Goal: Task Accomplishment & Management: Use online tool/utility

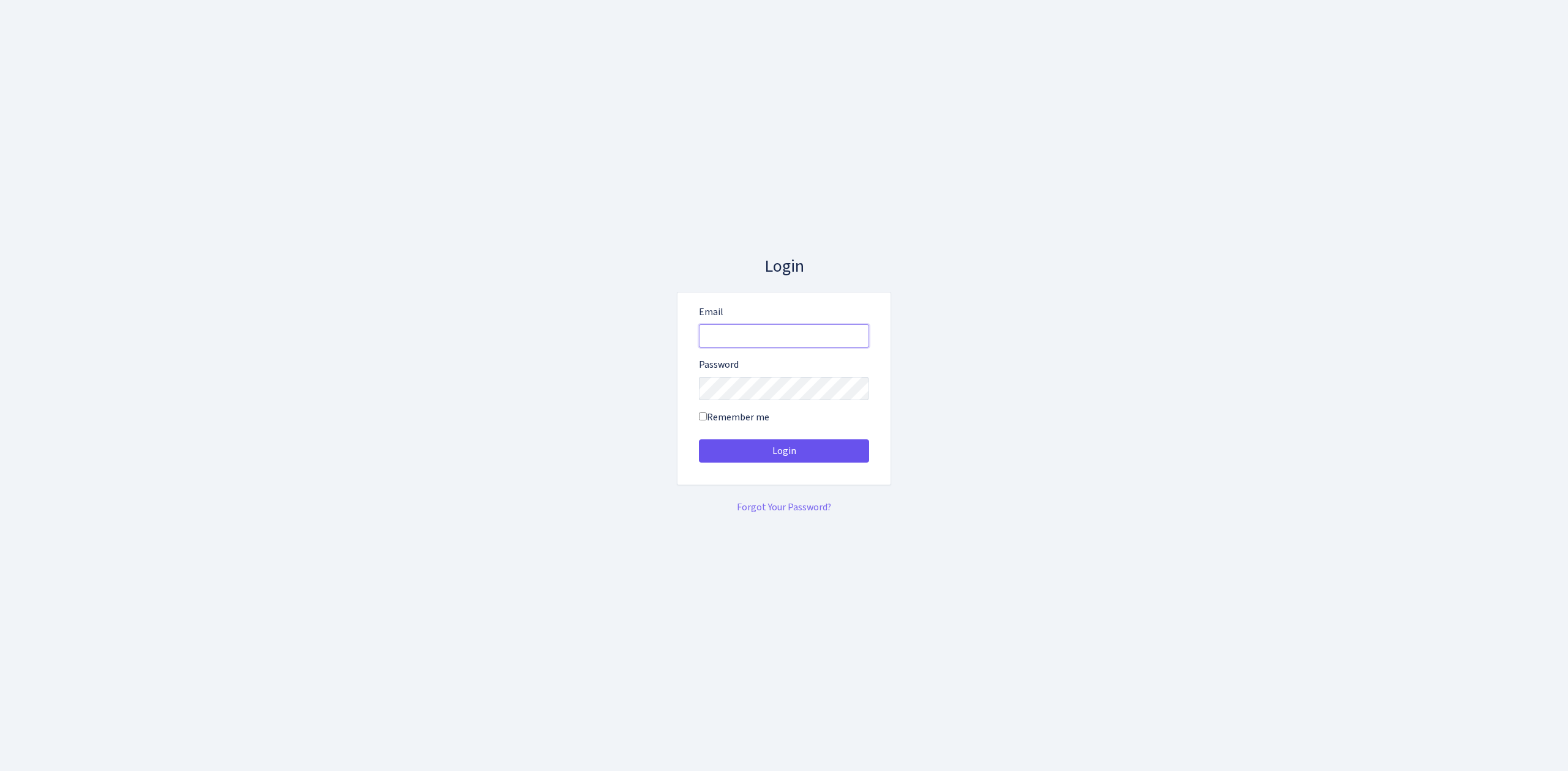
type input "vivio@bank.com"
click at [808, 452] on button "Login" at bounding box center [784, 451] width 170 height 23
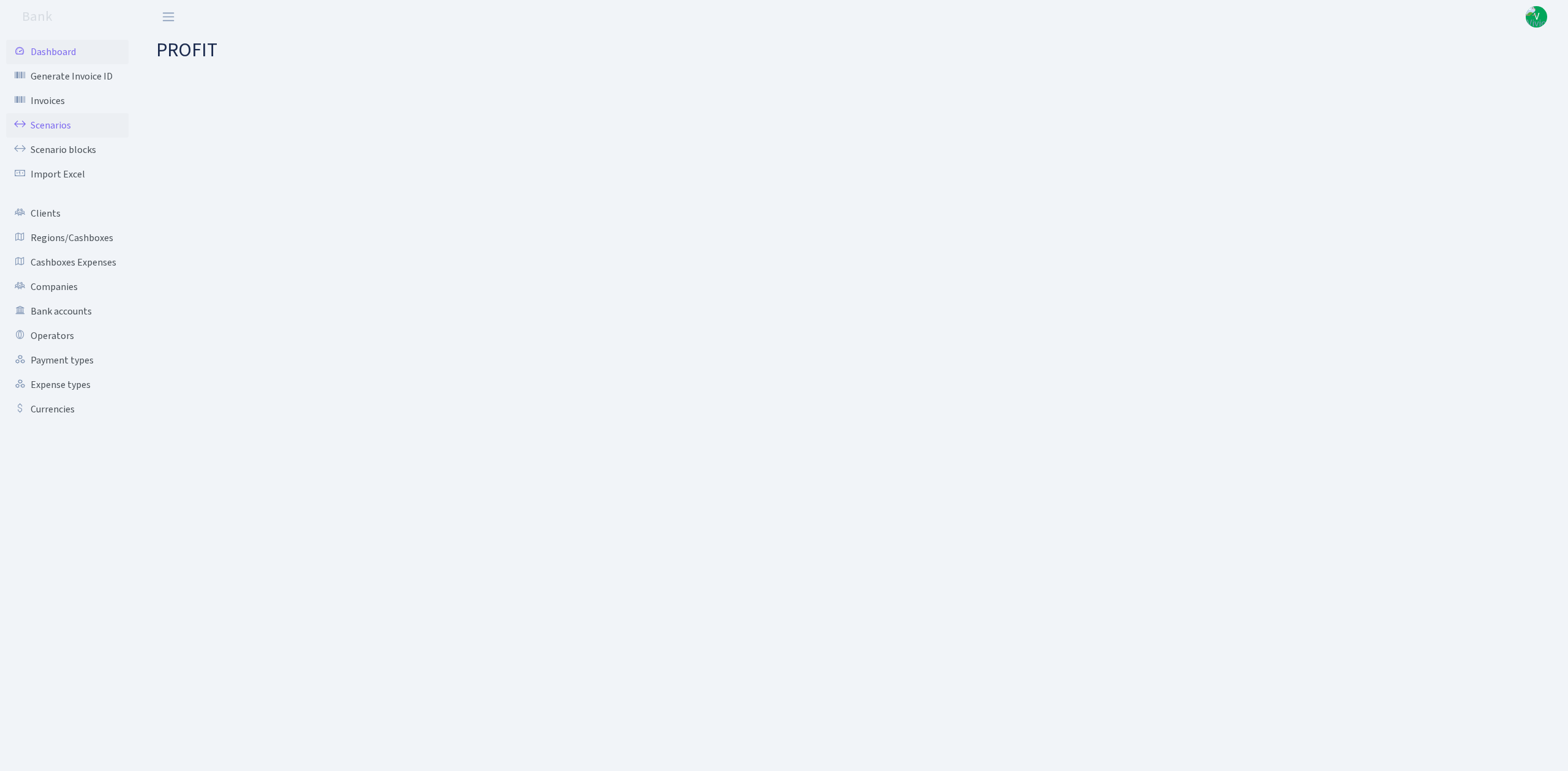
click at [65, 125] on link "Scenarios" at bounding box center [67, 125] width 123 height 24
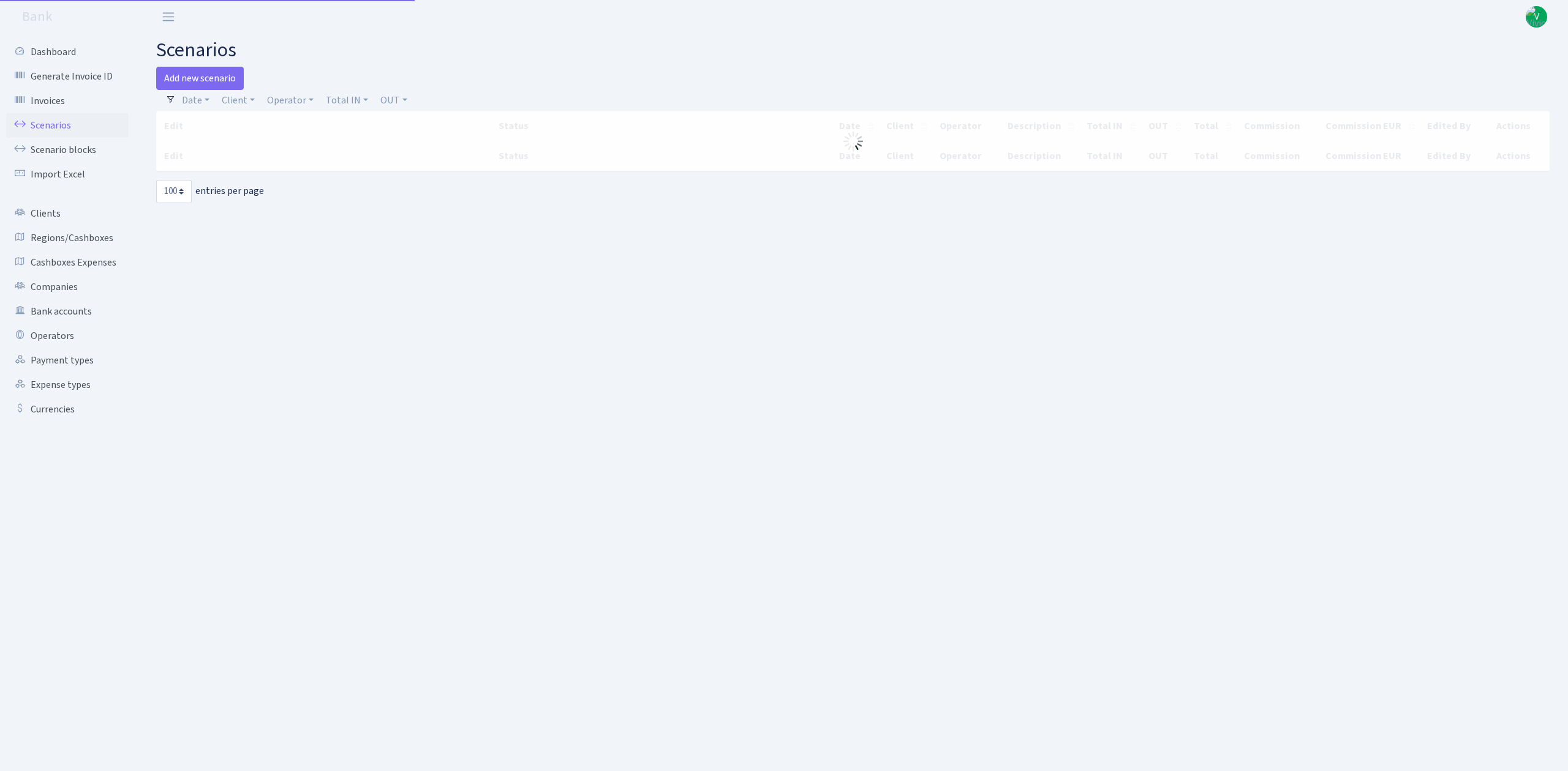
select select "100"
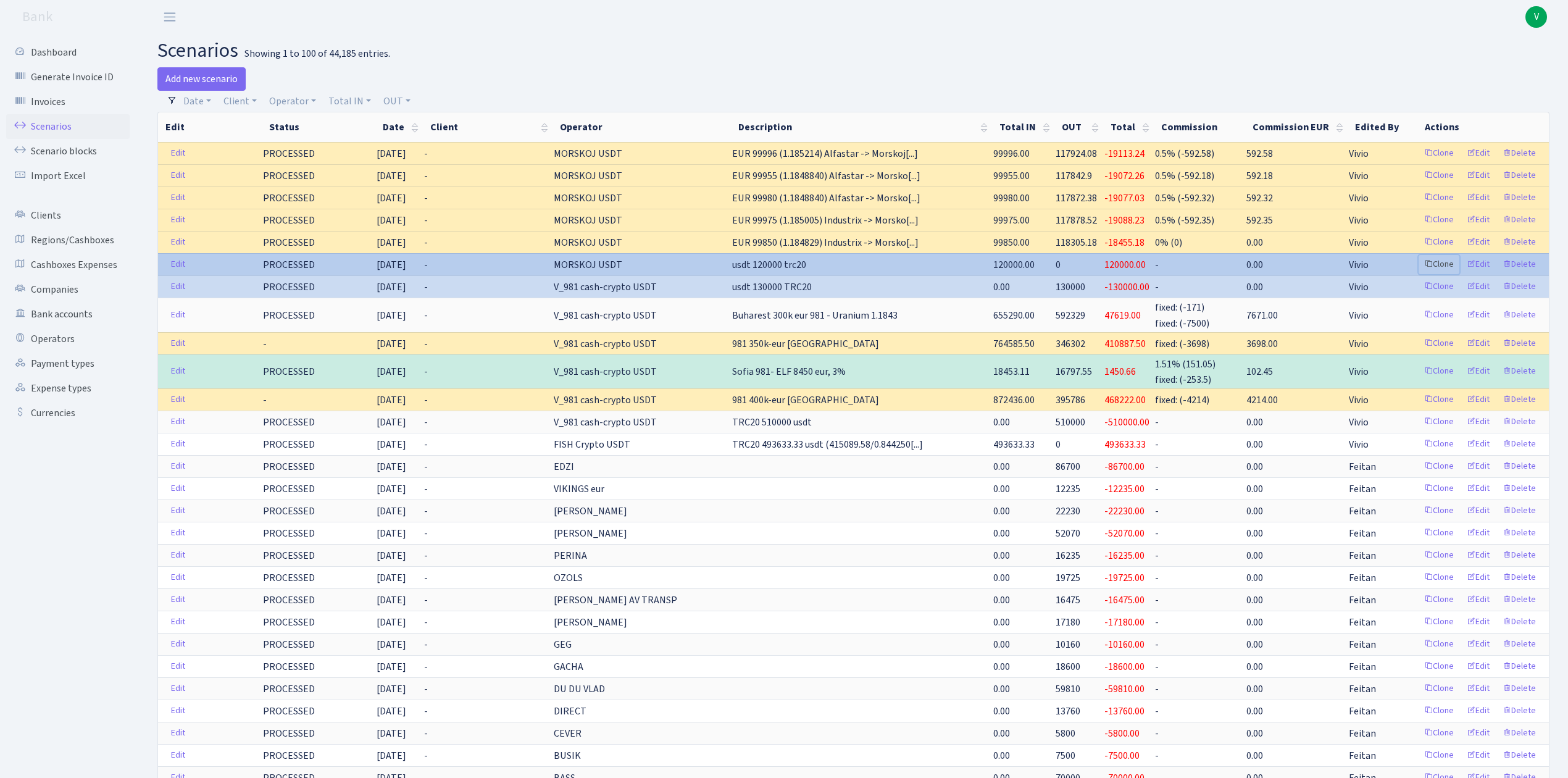
click at [1440, 265] on link "Clone" at bounding box center [1439, 265] width 41 height 19
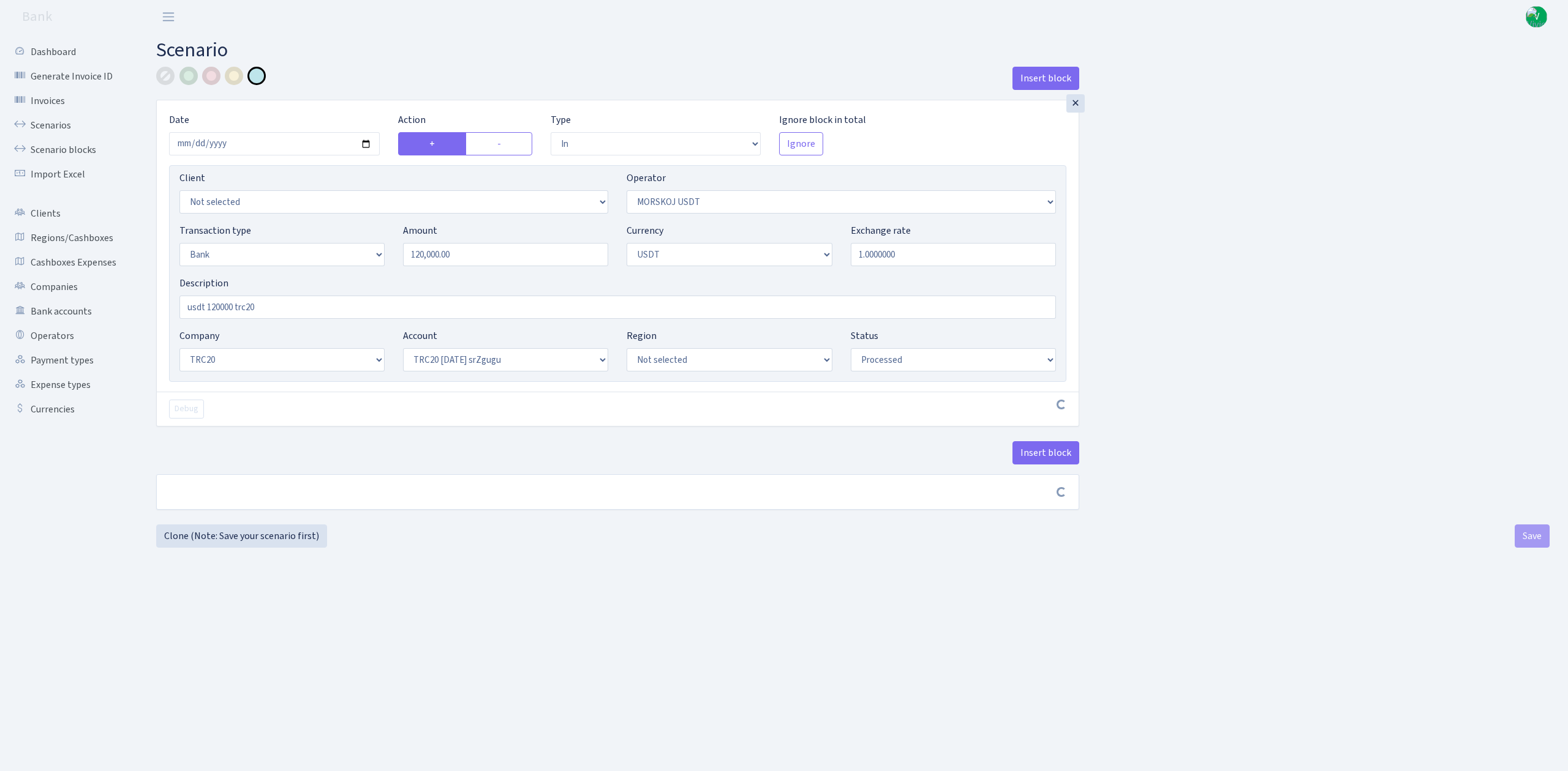
select select "in"
select select "324"
select select "2"
select select "6"
select select "20"
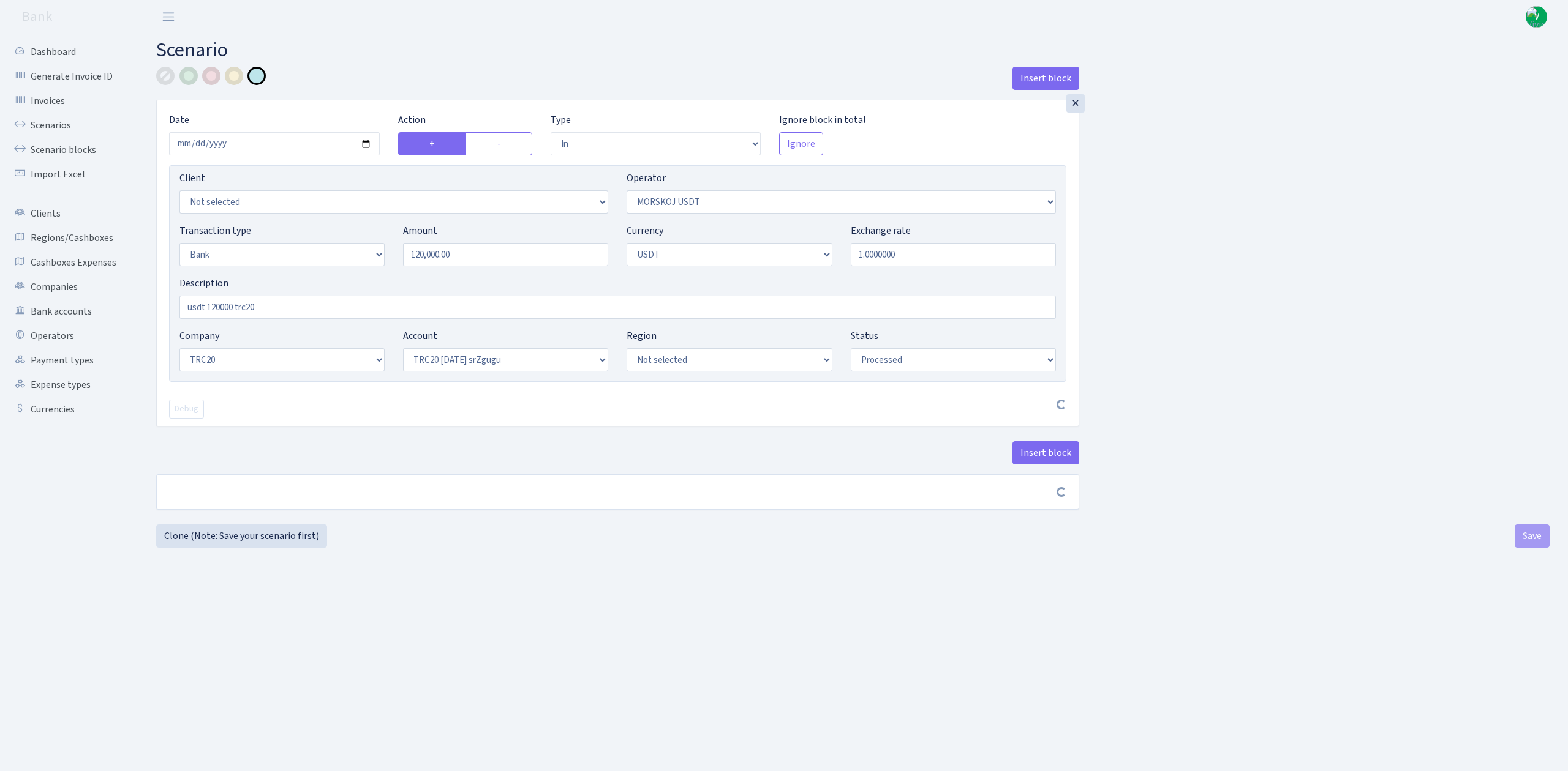
select select "61"
select select "processed"
drag, startPoint x: 473, startPoint y: 253, endPoint x: 330, endPoint y: 251, distance: 143.0
click at [330, 251] on div "Transaction type Not selected 981 ELF FISH crypto GIRT IVO dekl MM-BALTIC eur U…" at bounding box center [617, 250] width 895 height 53
type input "300,000.00"
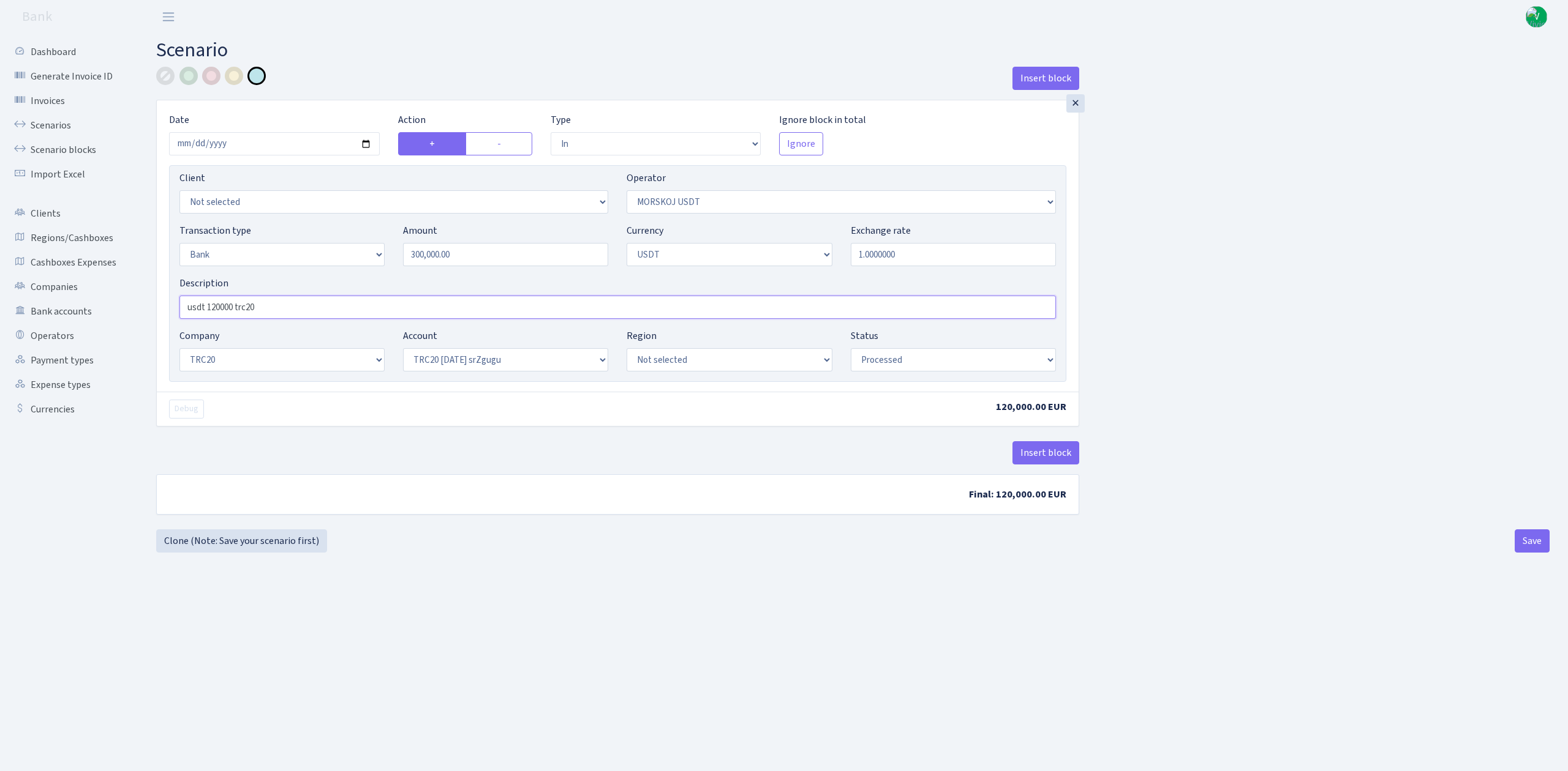
click at [249, 312] on input "usdt 120000 trc20" at bounding box center [617, 307] width 876 height 23
click at [214, 304] on input "usdt 120000 trc20" at bounding box center [617, 307] width 876 height 23
type input "usdt 300000 trc20"
click at [924, 613] on main "Scenario Insert block × Date 2025-09-17 Action + - Type --- In Out Commission F…" at bounding box center [853, 387] width 1430 height 707
click at [1521, 541] on button "Save" at bounding box center [1532, 541] width 35 height 23
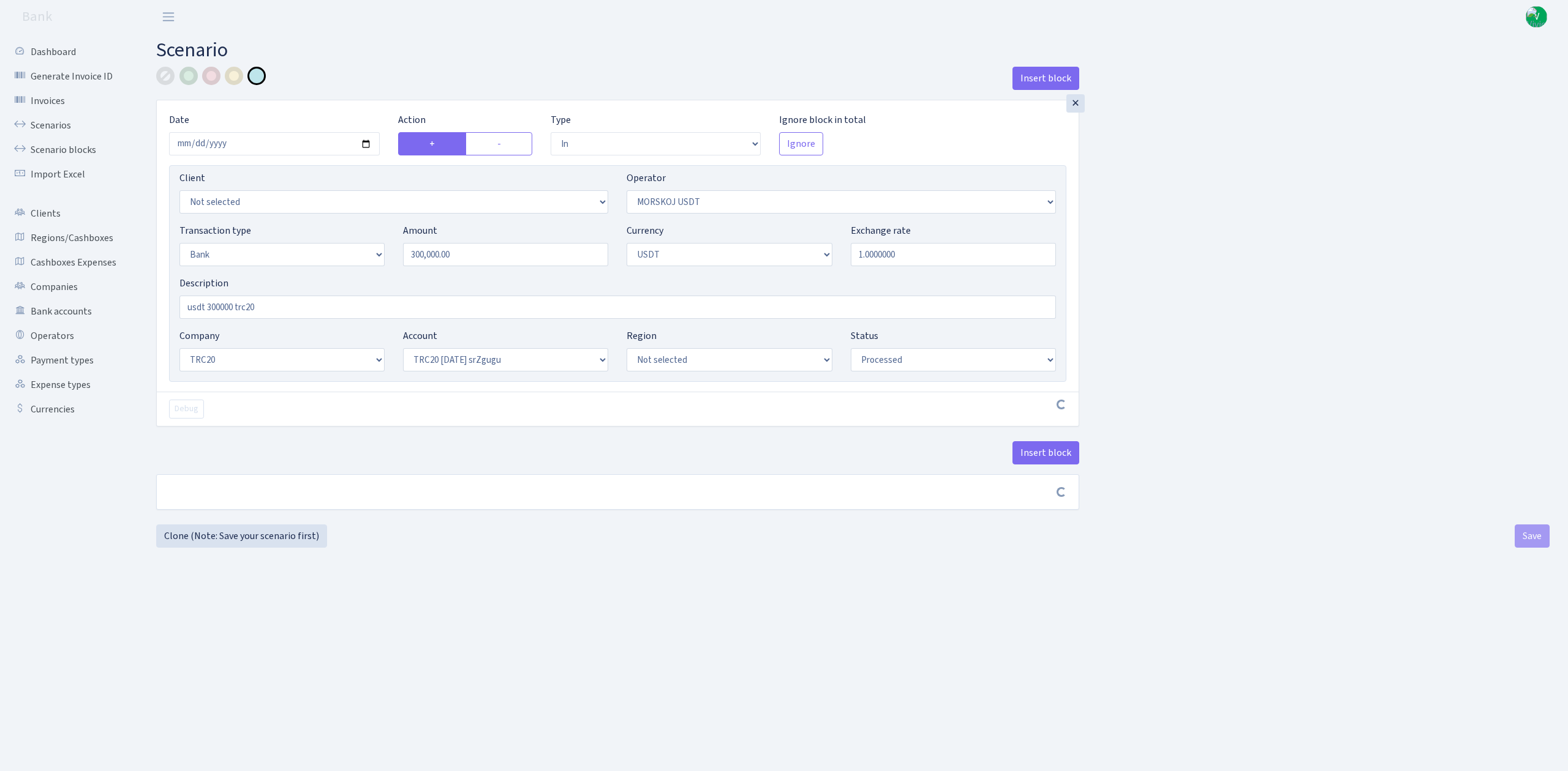
select select "in"
select select "324"
select select "2"
select select "6"
select select "20"
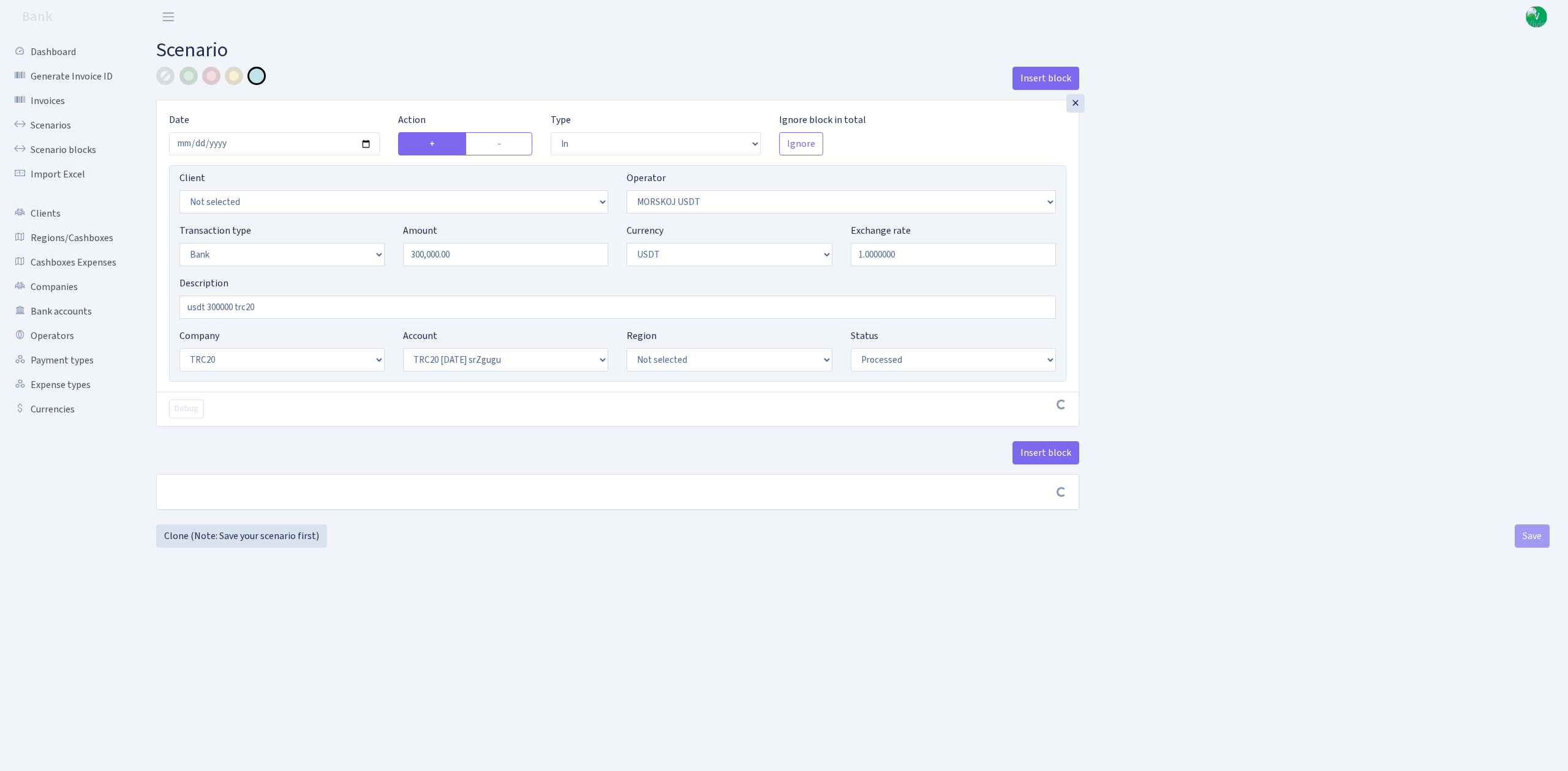
select select "61"
select select "processed"
click at [57, 123] on link "Scenarios" at bounding box center [67, 125] width 123 height 24
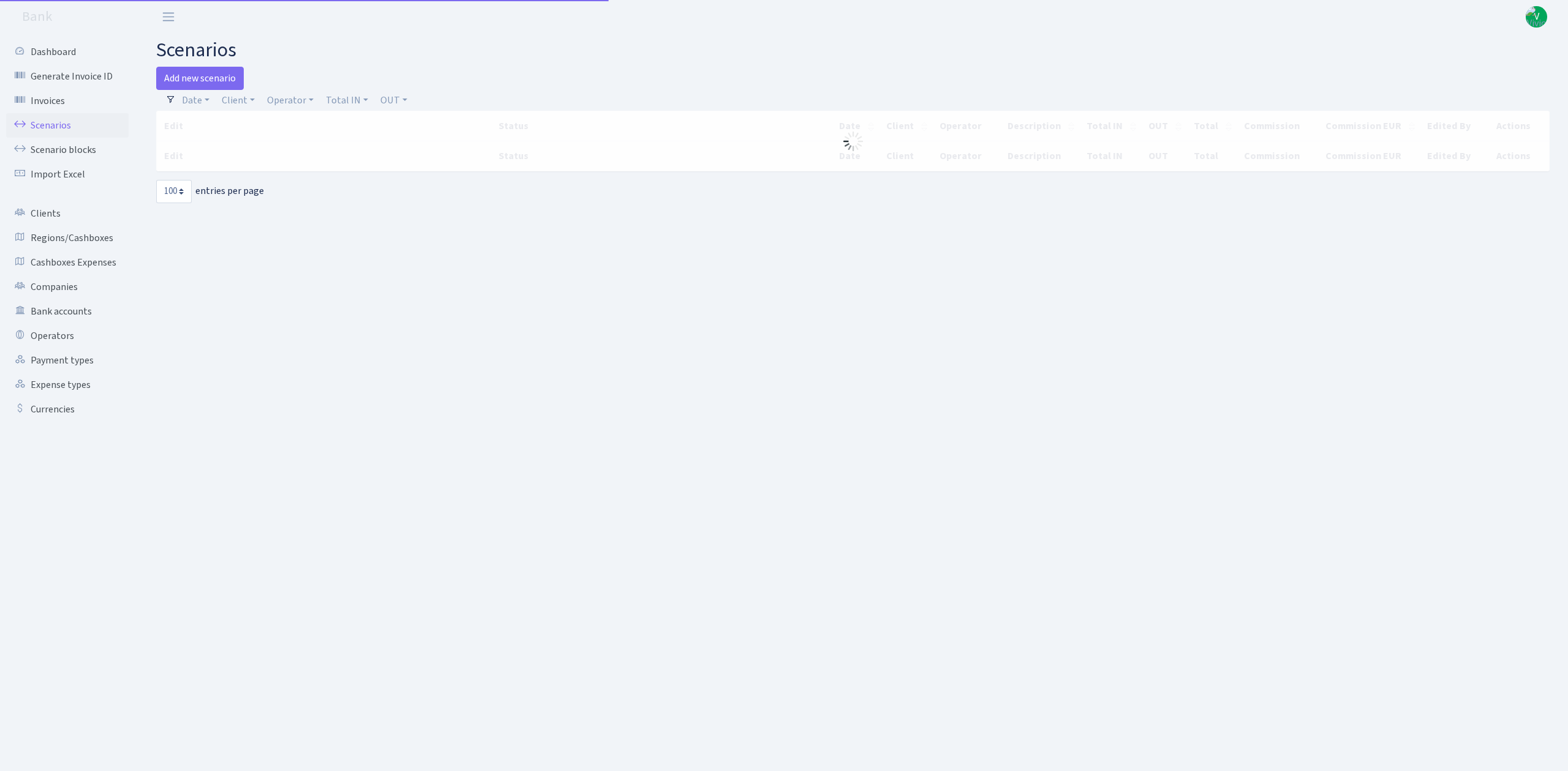
select select "100"
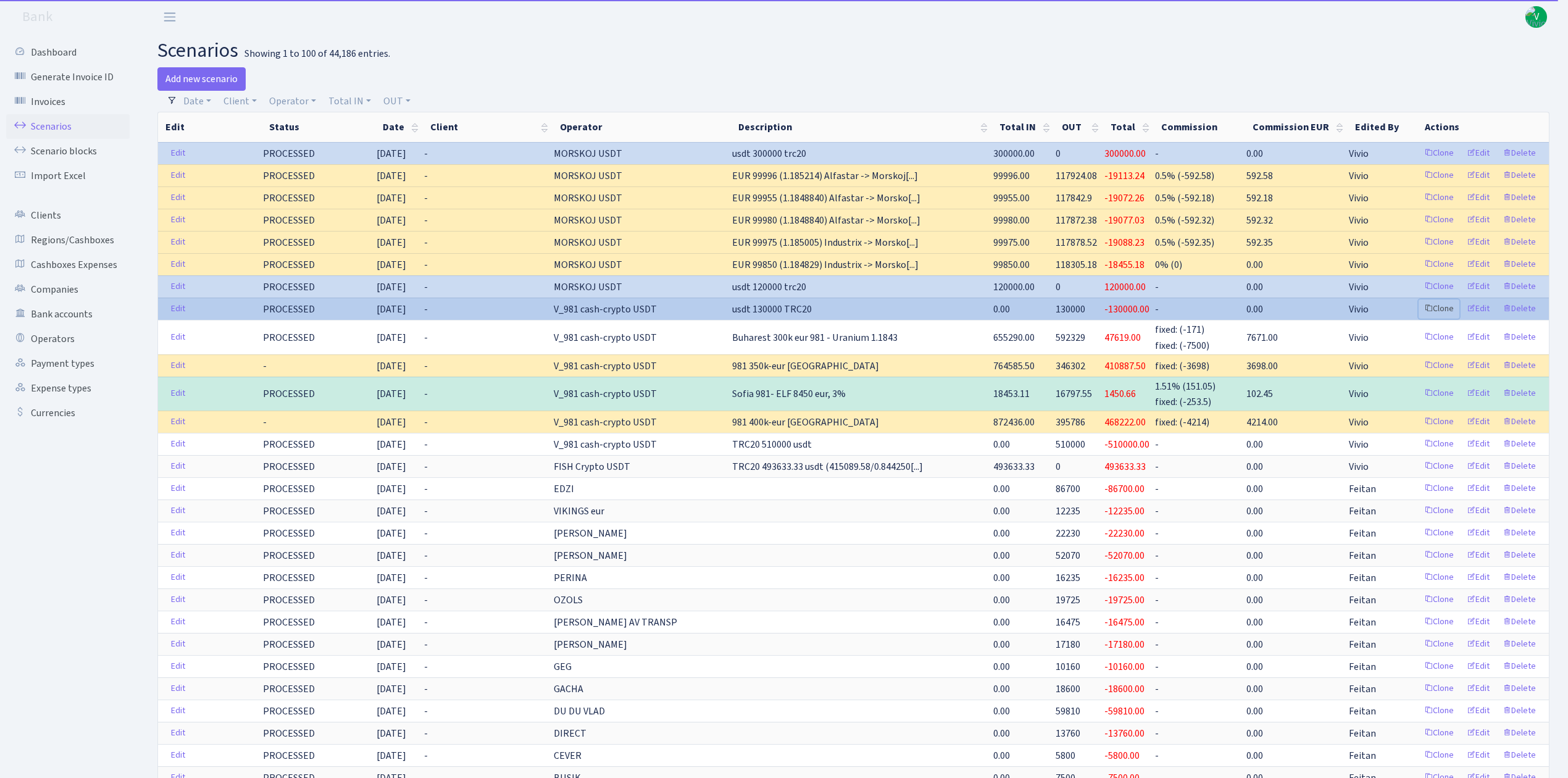
click at [1436, 314] on link "Clone" at bounding box center [1439, 309] width 41 height 19
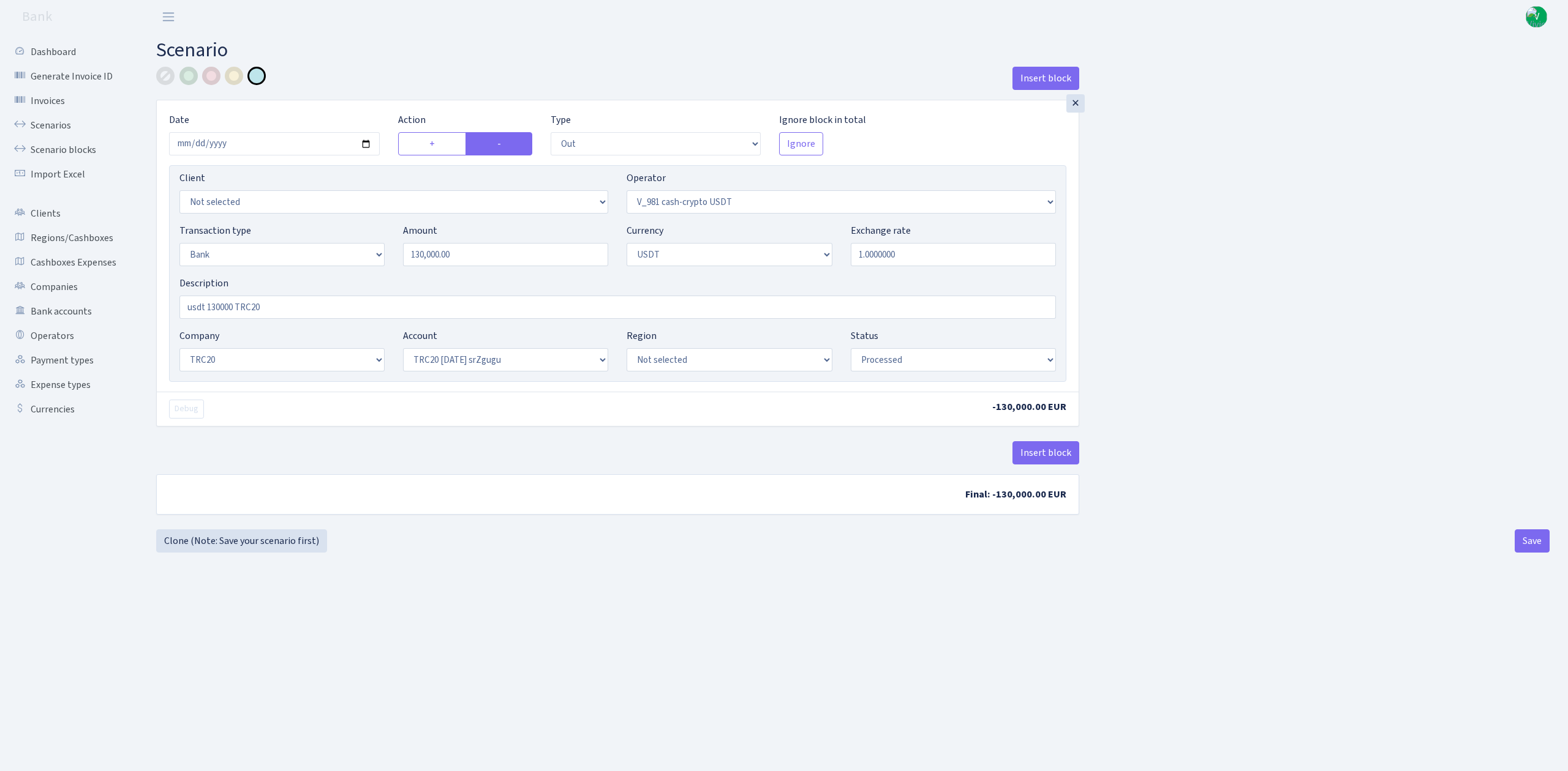
select select "out"
select select "435"
select select "2"
select select "6"
select select "20"
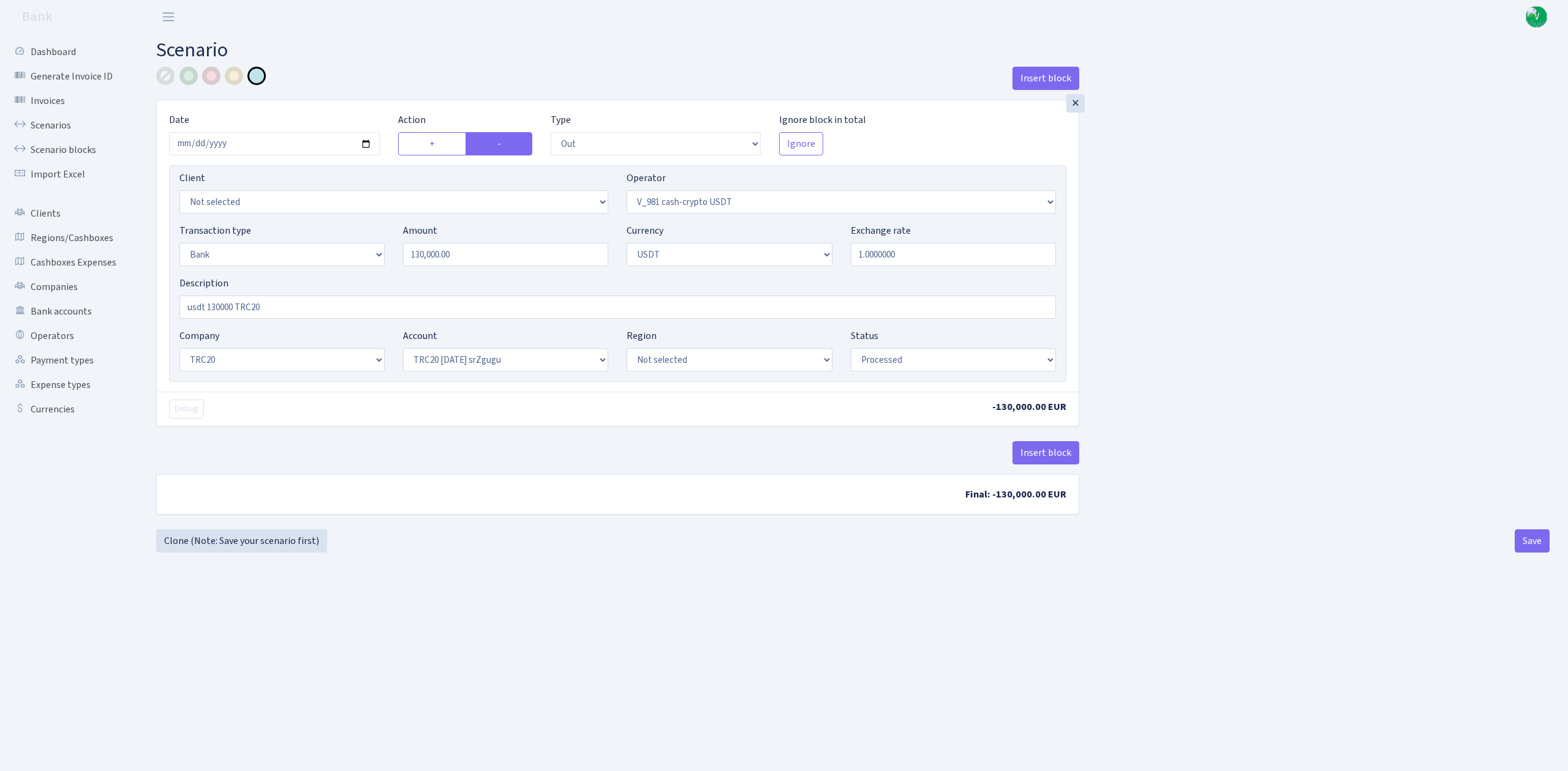
select select "61"
select select "processed"
drag, startPoint x: 437, startPoint y: 257, endPoint x: 365, endPoint y: 243, distance: 73.3
click at [365, 243] on div "Transaction type Not selected 981 ELF FISH crypto GIRT IVO dekl MM-BALTIC eur U…" at bounding box center [617, 250] width 895 height 53
type input "250,000.00"
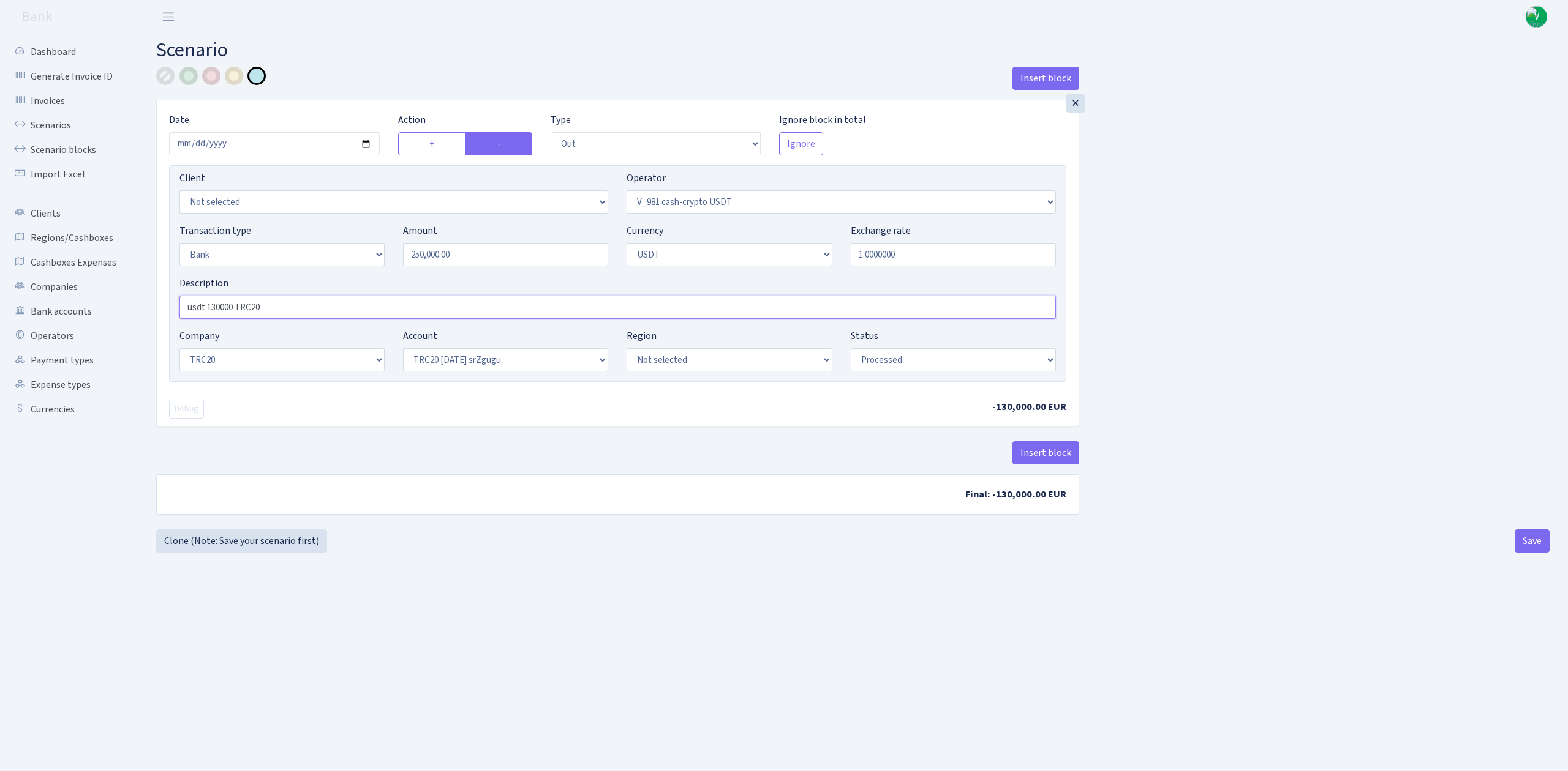
click at [207, 306] on input "usdt 130000 TRC20" at bounding box center [617, 307] width 876 height 23
click at [216, 308] on input "usdt 130000 TRC20" at bounding box center [617, 307] width 876 height 23
type input "usdt 250000 TRC20"
click at [797, 508] on b "Final: -250,000.00 EUR" at bounding box center [618, 494] width 922 height 39
click at [1532, 539] on button "Save" at bounding box center [1532, 541] width 35 height 23
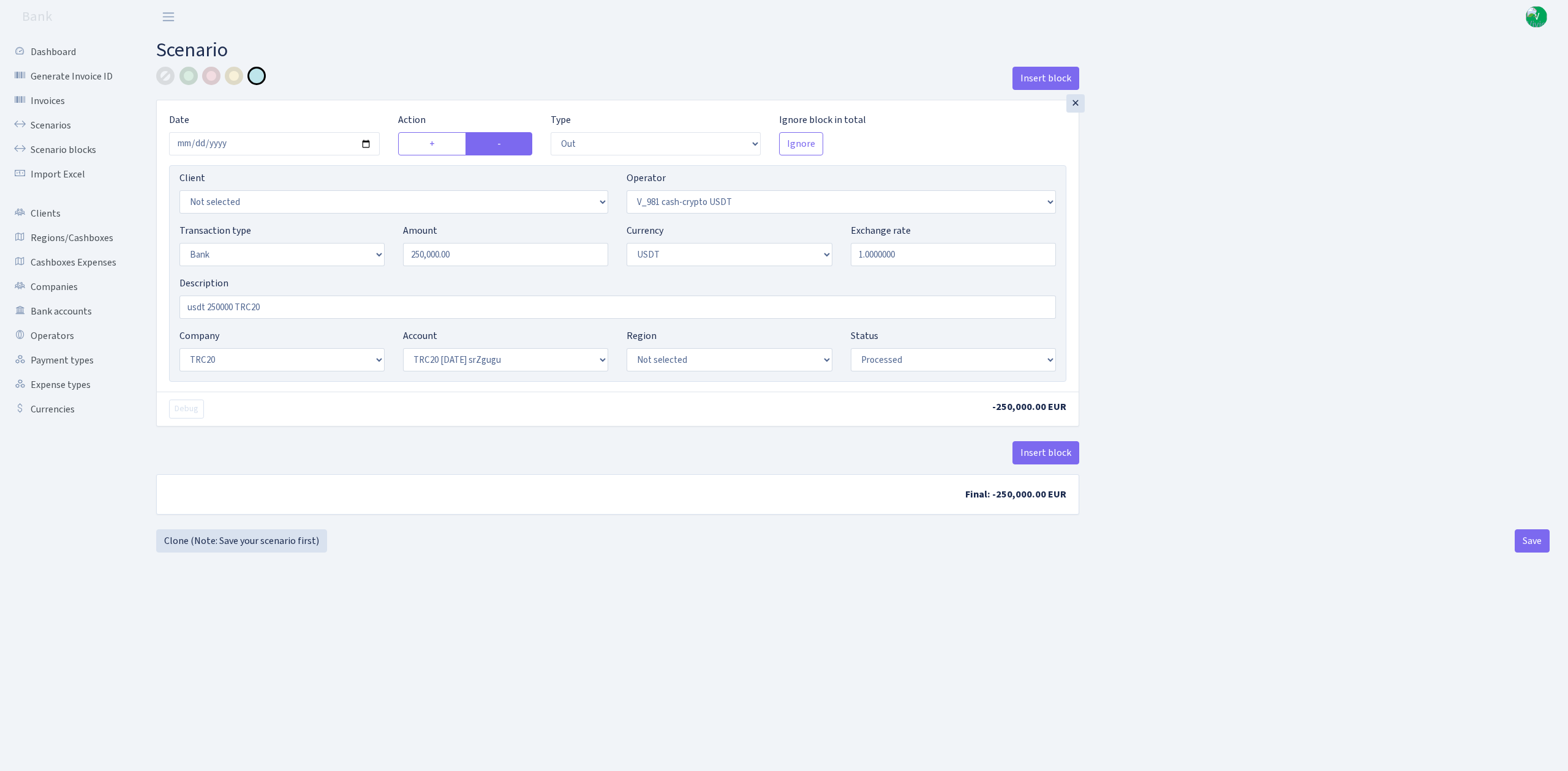
select select "out"
select select "435"
select select "2"
select select "6"
select select "20"
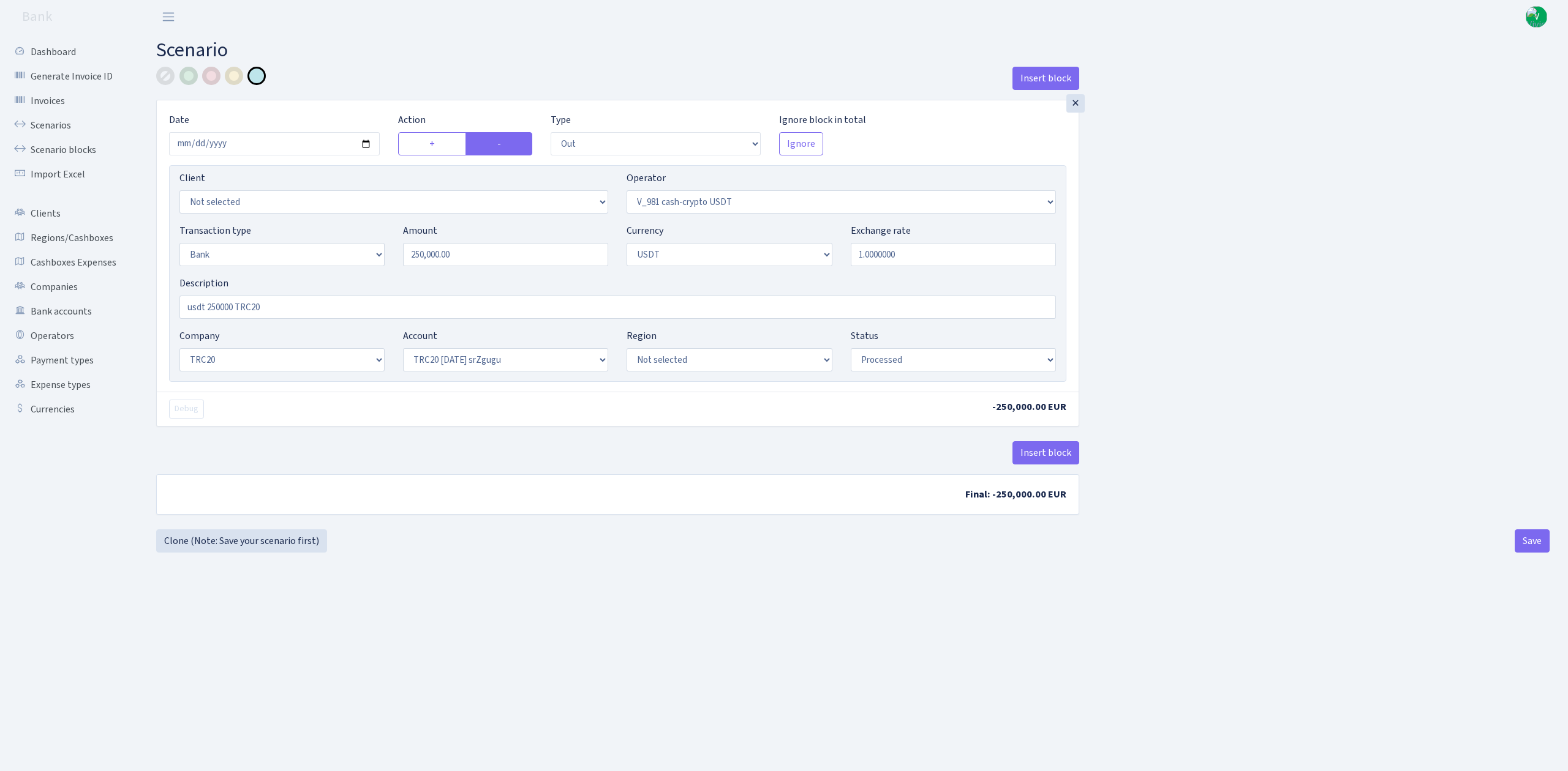
select select "61"
select select "processed"
click at [76, 117] on link "Scenarios" at bounding box center [67, 125] width 123 height 24
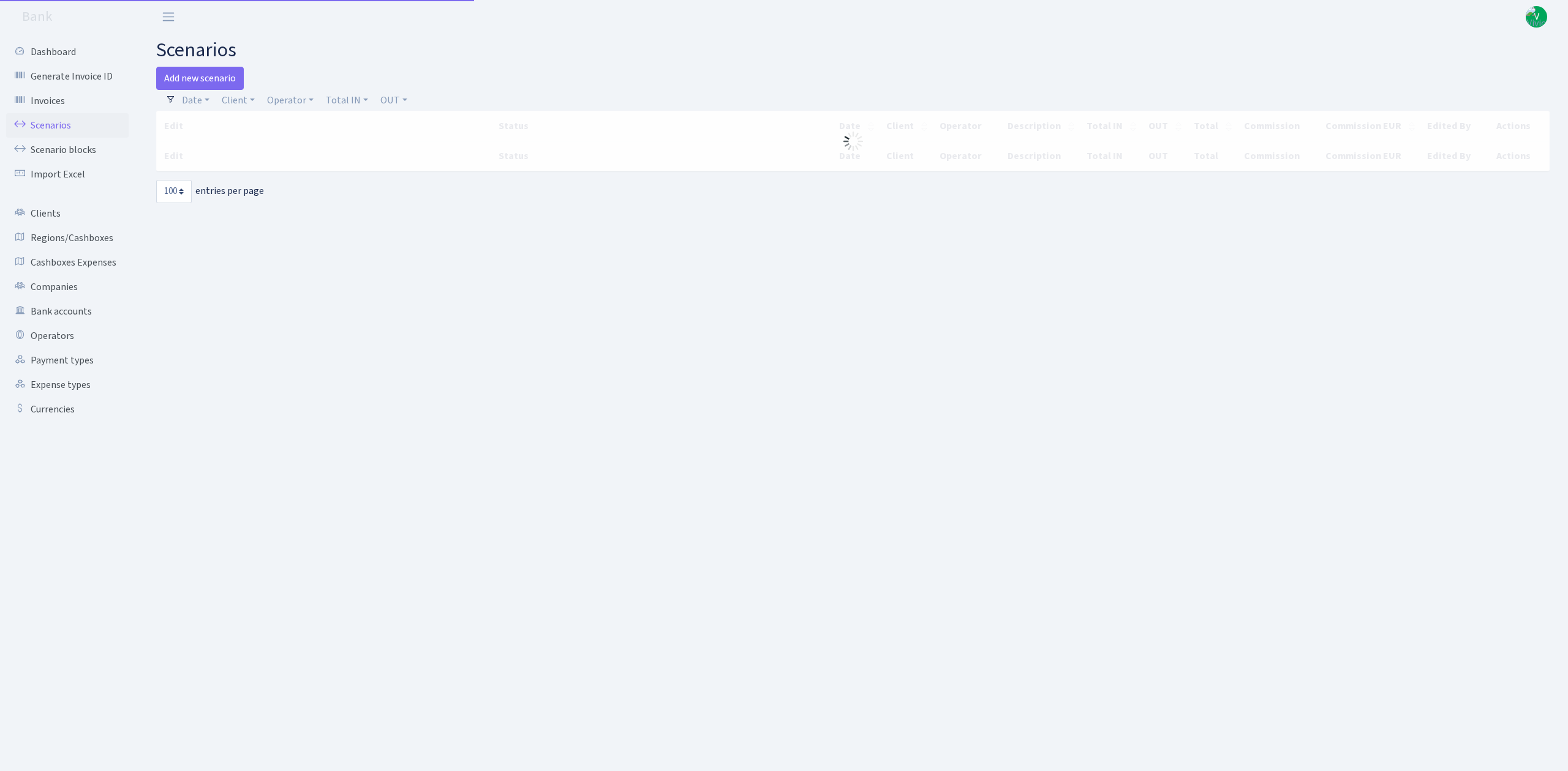
select select "100"
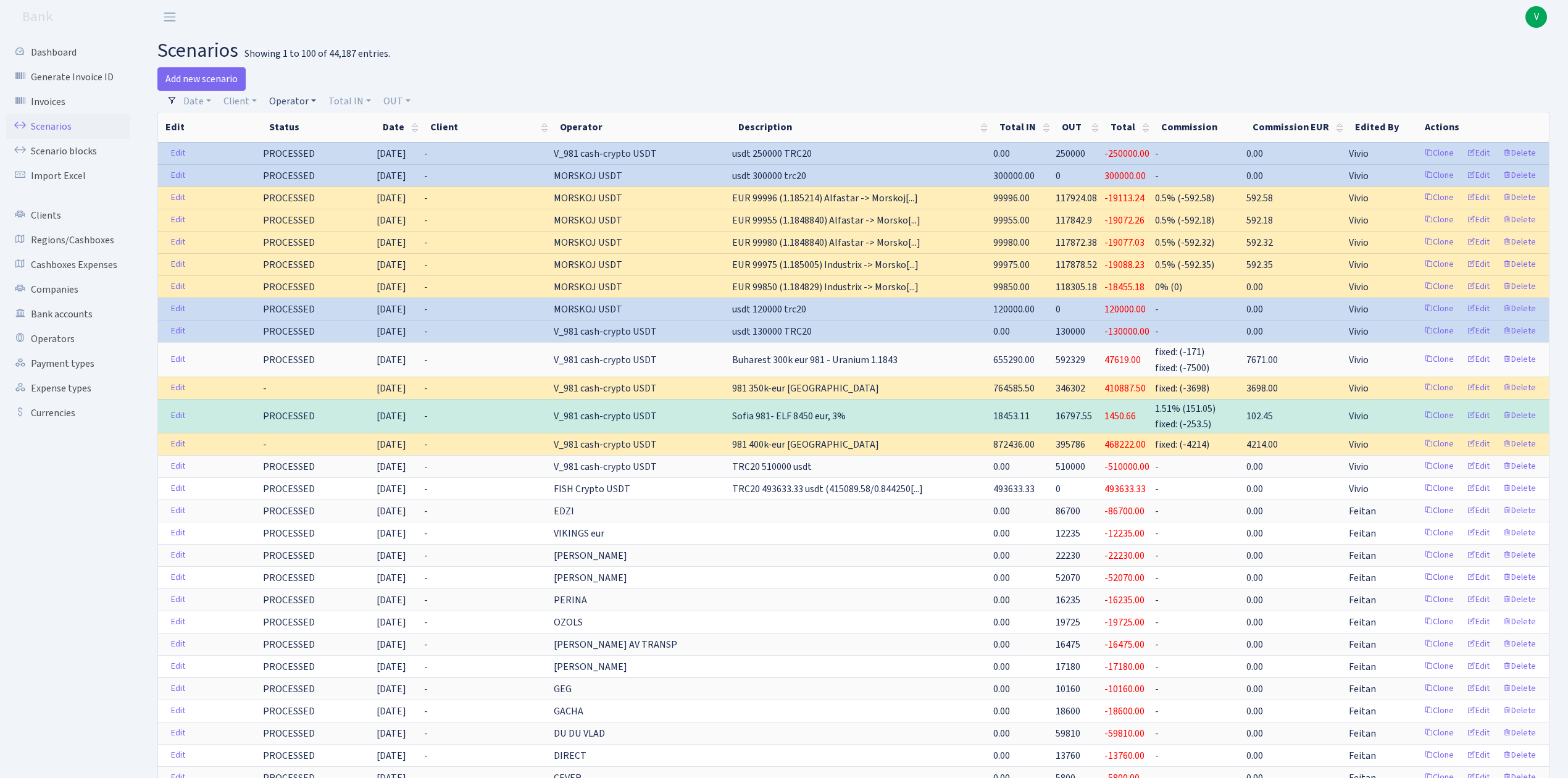
click at [290, 100] on link "Operator" at bounding box center [292, 102] width 56 height 21
click at [310, 146] on input "search" at bounding box center [313, 145] width 91 height 19
type input "elf"
click at [326, 180] on li "ELF NEW eur" at bounding box center [313, 190] width 93 height 22
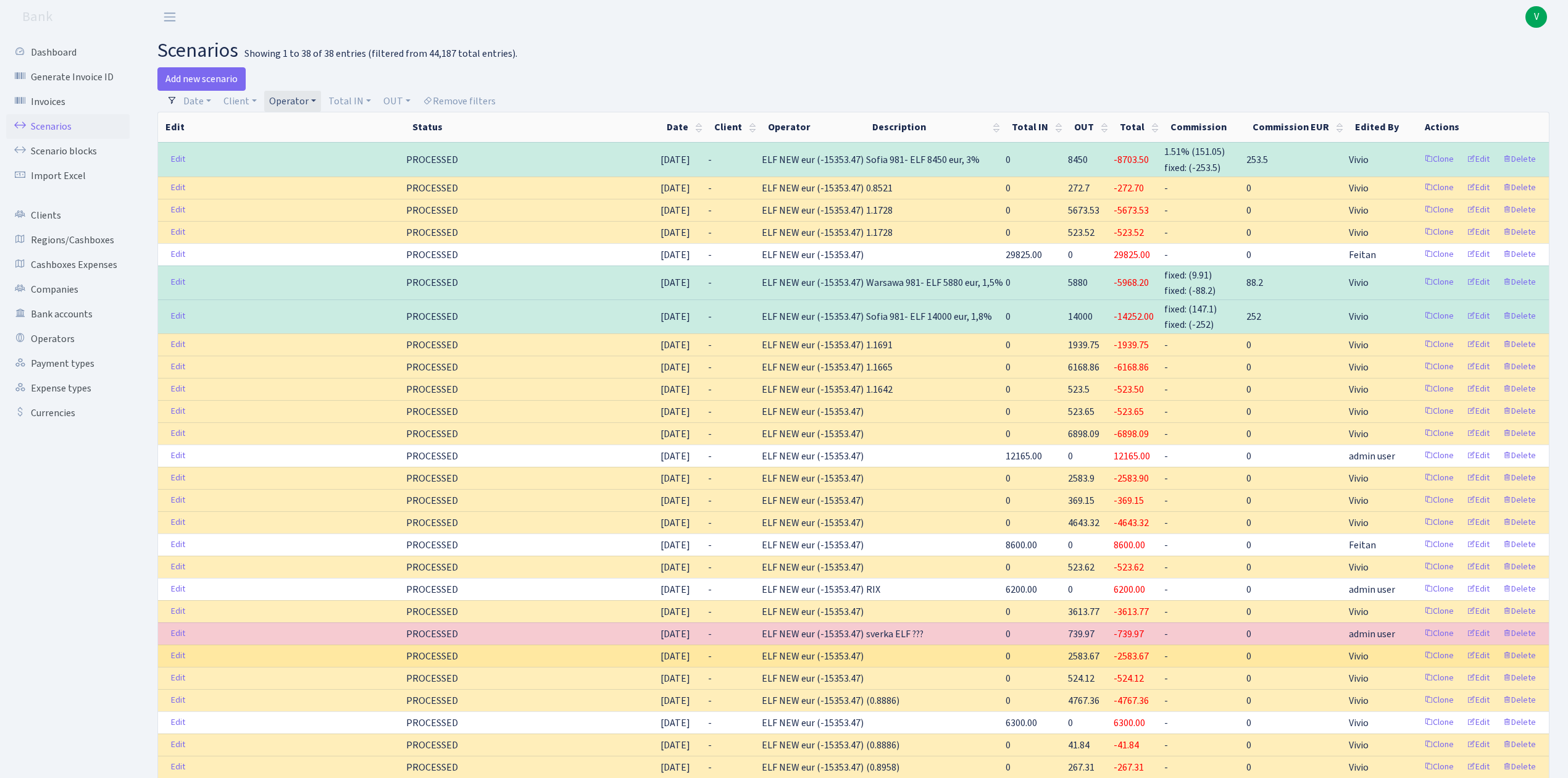
drag, startPoint x: 1115, startPoint y: 664, endPoint x: 1043, endPoint y: 664, distance: 72.0
click at [1043, 664] on tr "Edit PROCESSED [DATE] - ELF NEW eur (-15353.47) 0 2583.67 -2583.67 - 0 Vivio Cl…" at bounding box center [853, 656] width 1391 height 22
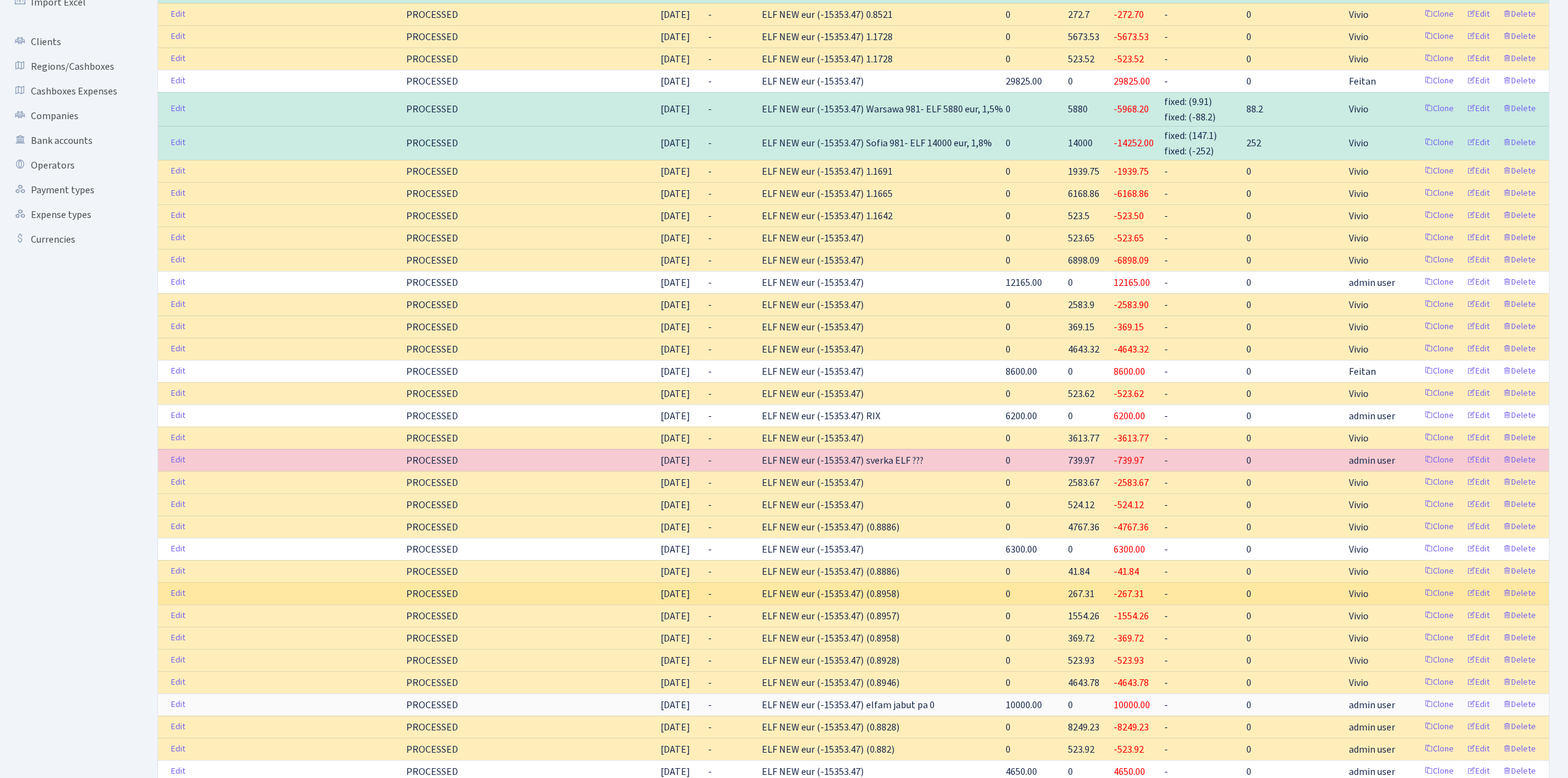
scroll to position [247, 0]
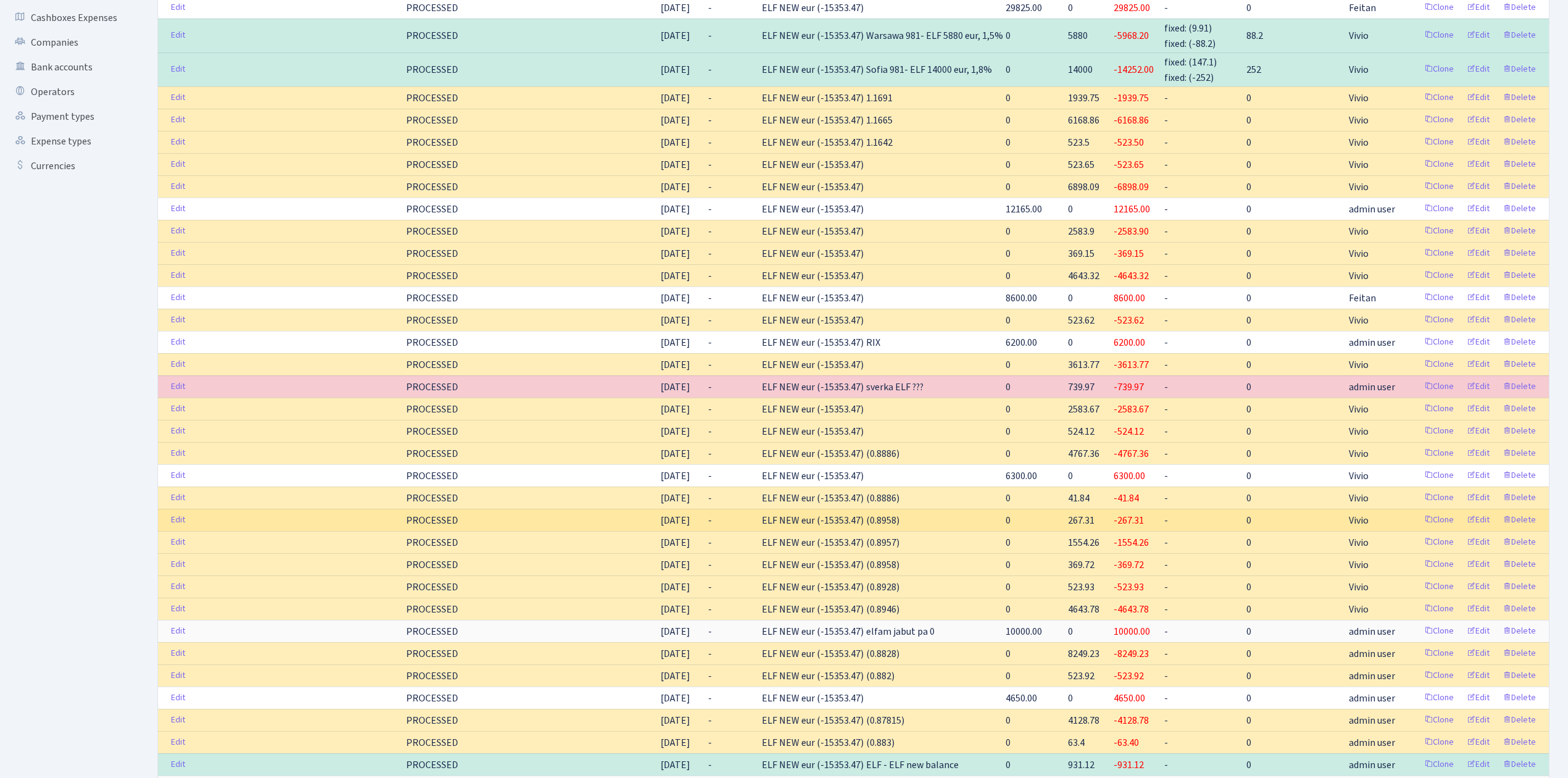
drag, startPoint x: 1075, startPoint y: 536, endPoint x: 1100, endPoint y: 540, distance: 25.3
click at [1100, 531] on td "267.31" at bounding box center [1089, 519] width 46 height 22
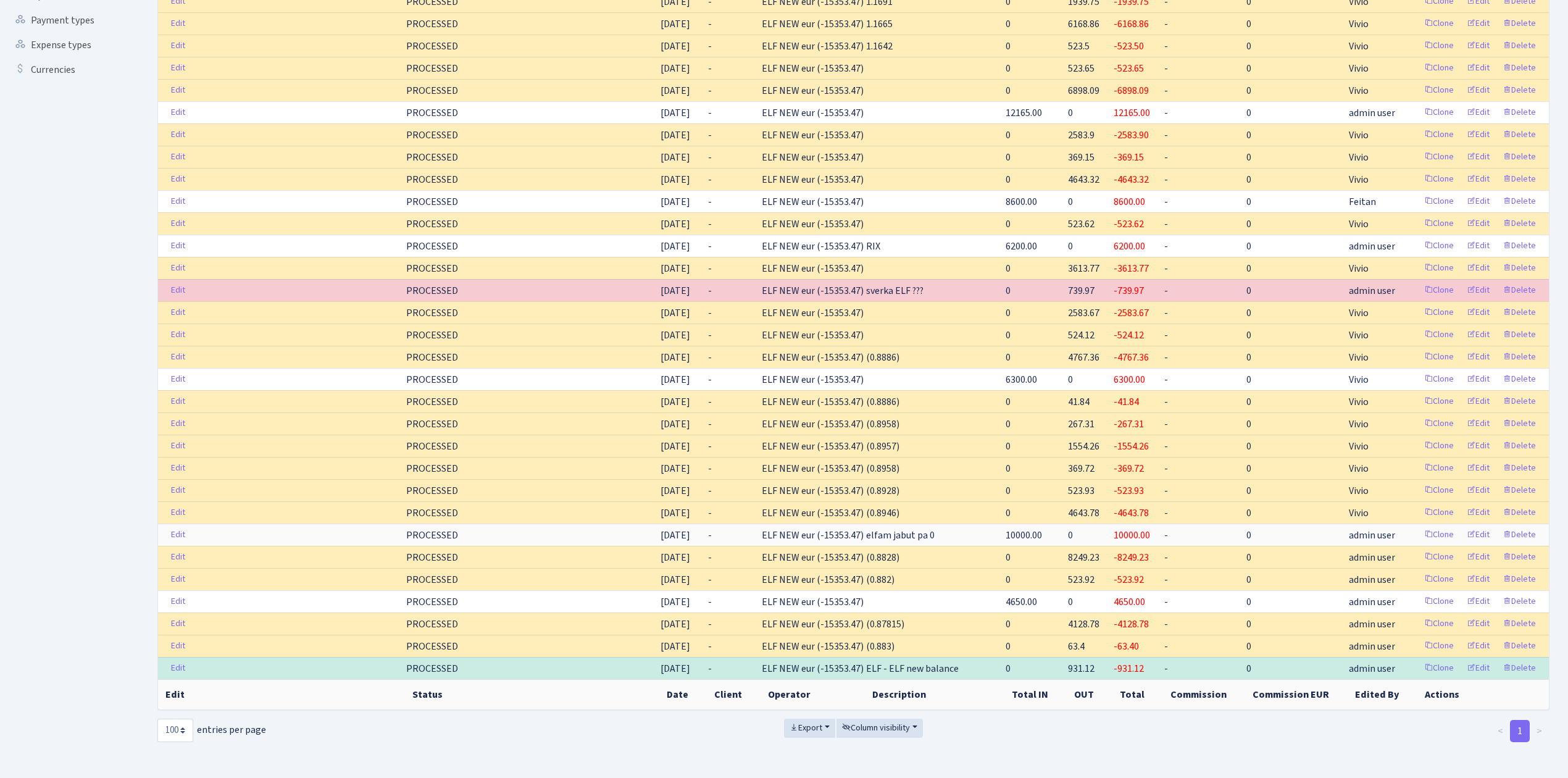
scroll to position [376, 0]
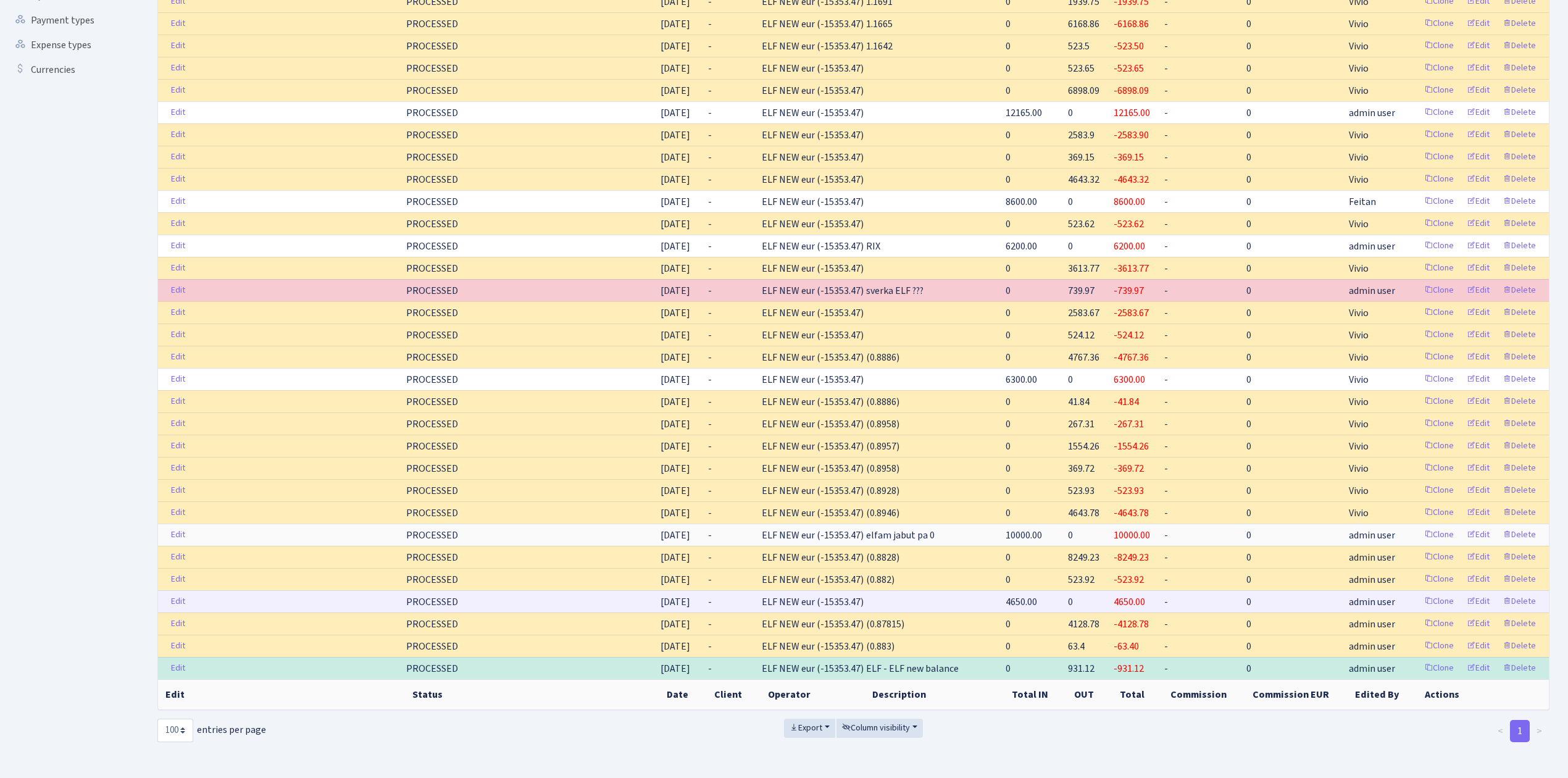
drag, startPoint x: 1026, startPoint y: 582, endPoint x: 1040, endPoint y: 588, distance: 15.2
click at [1038, 595] on span "4650.00" at bounding box center [1021, 602] width 31 height 13
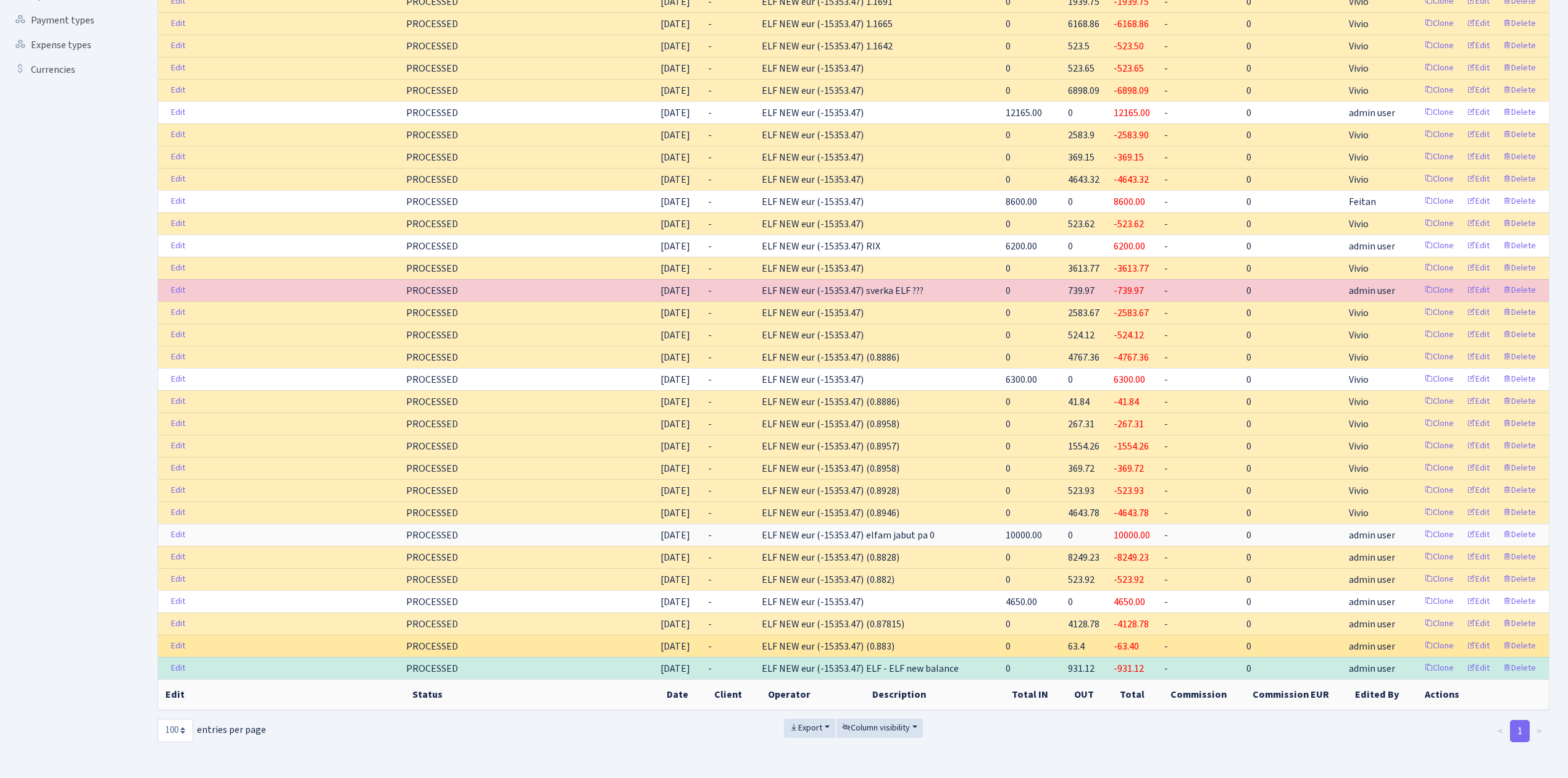
drag, startPoint x: 1104, startPoint y: 625, endPoint x: 1056, endPoint y: 629, distance: 48.2
click at [1056, 635] on tr "Edit PROCESSED [DATE] - ELF NEW eur (-15353.47) (0.883) 0 63.4 -63.40 - 0 admin…" at bounding box center [853, 646] width 1391 height 22
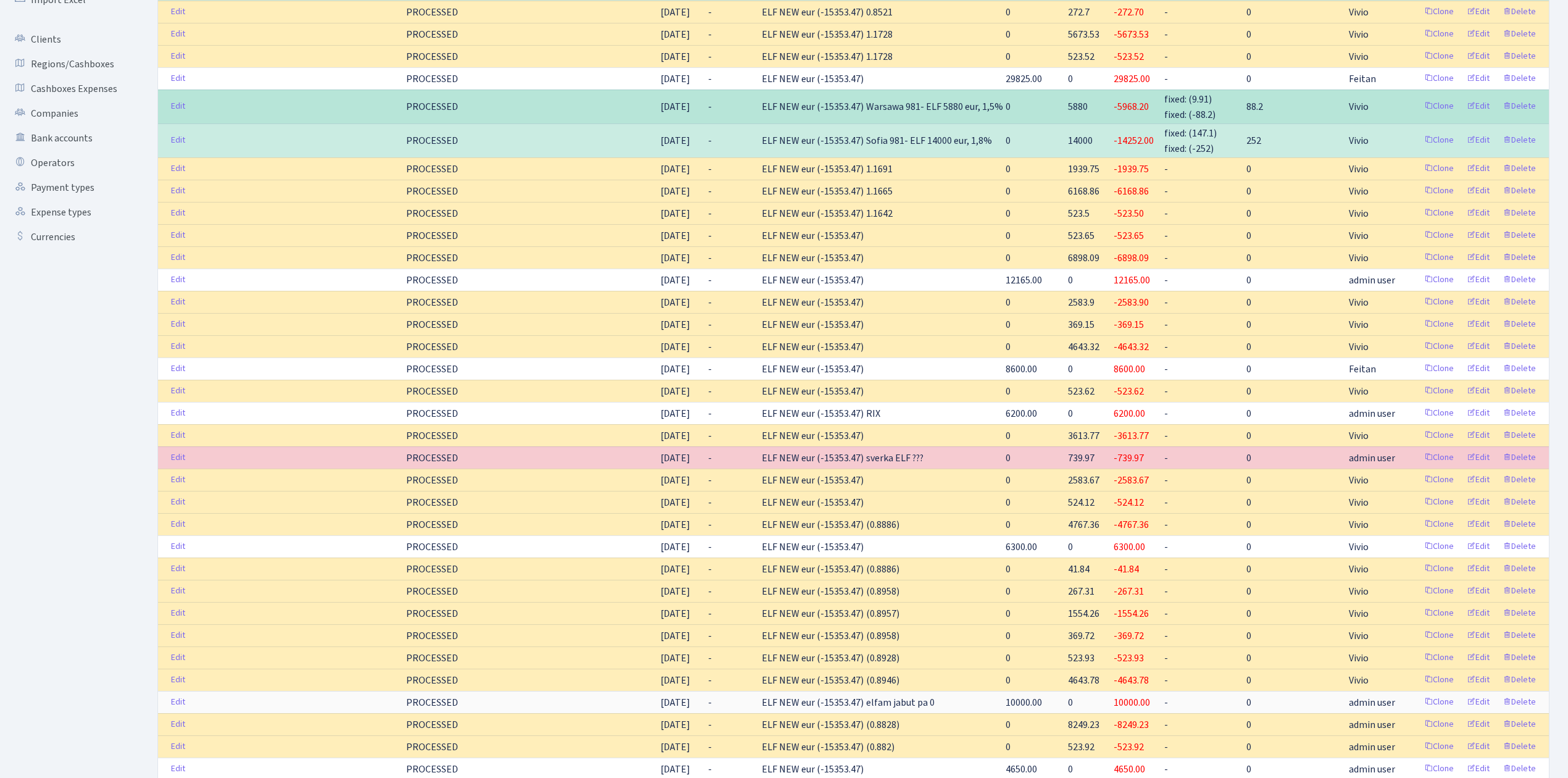
scroll to position [0, 0]
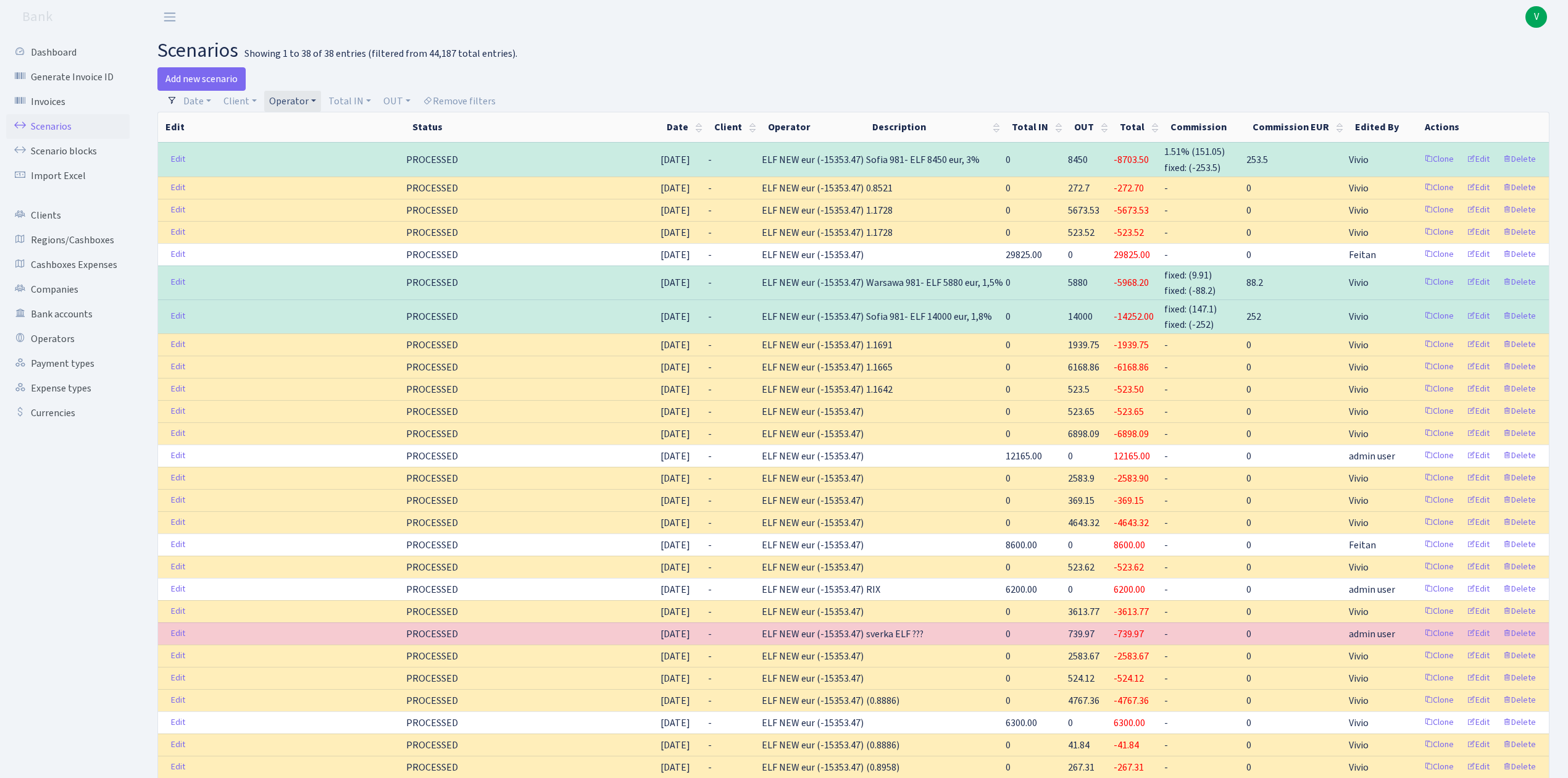
click at [295, 104] on link "Operator" at bounding box center [292, 102] width 56 height 21
click at [315, 132] on li "ELF" at bounding box center [313, 120] width 93 height 22
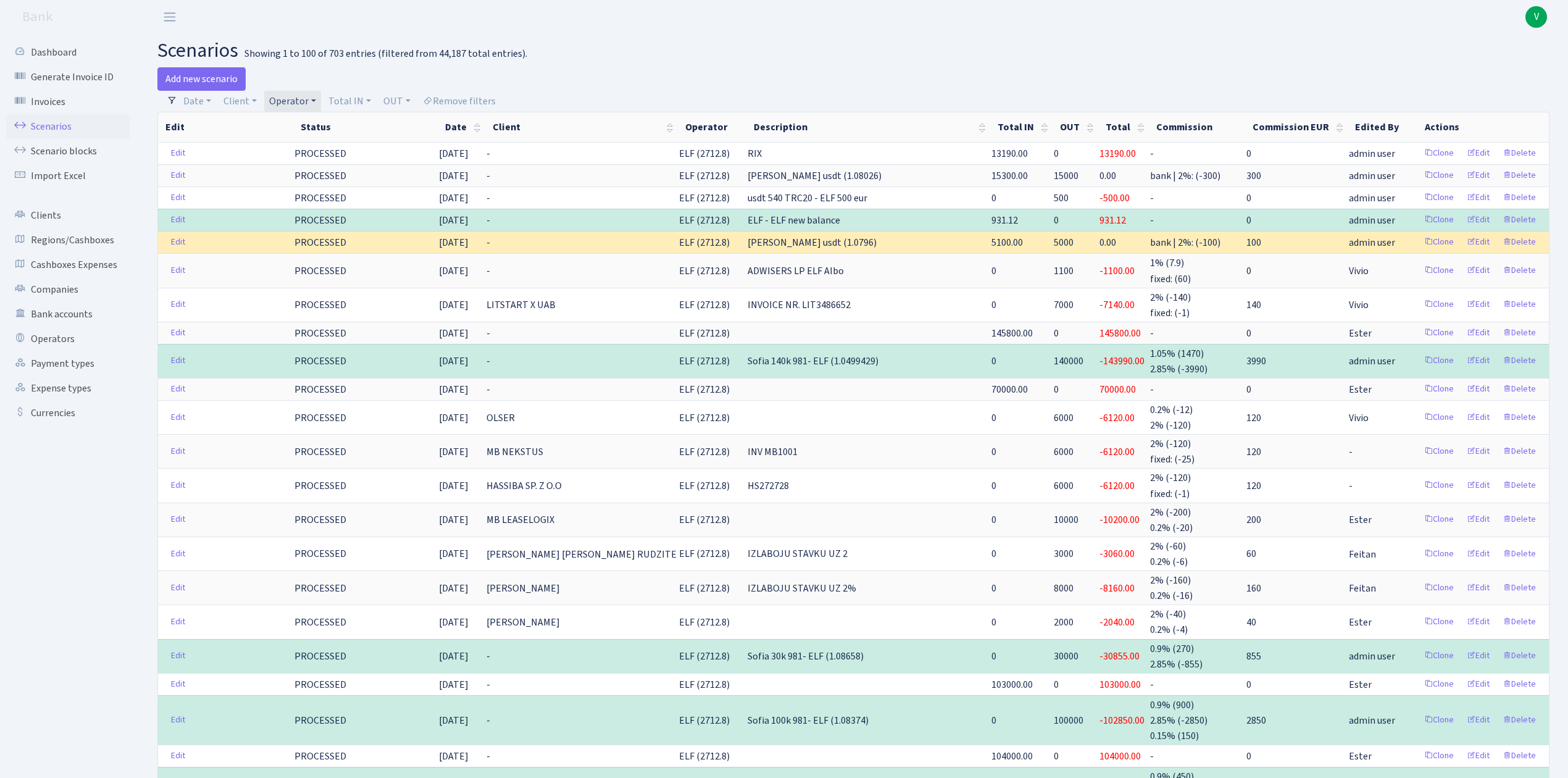
click at [290, 96] on link "Operator" at bounding box center [292, 102] width 56 height 21
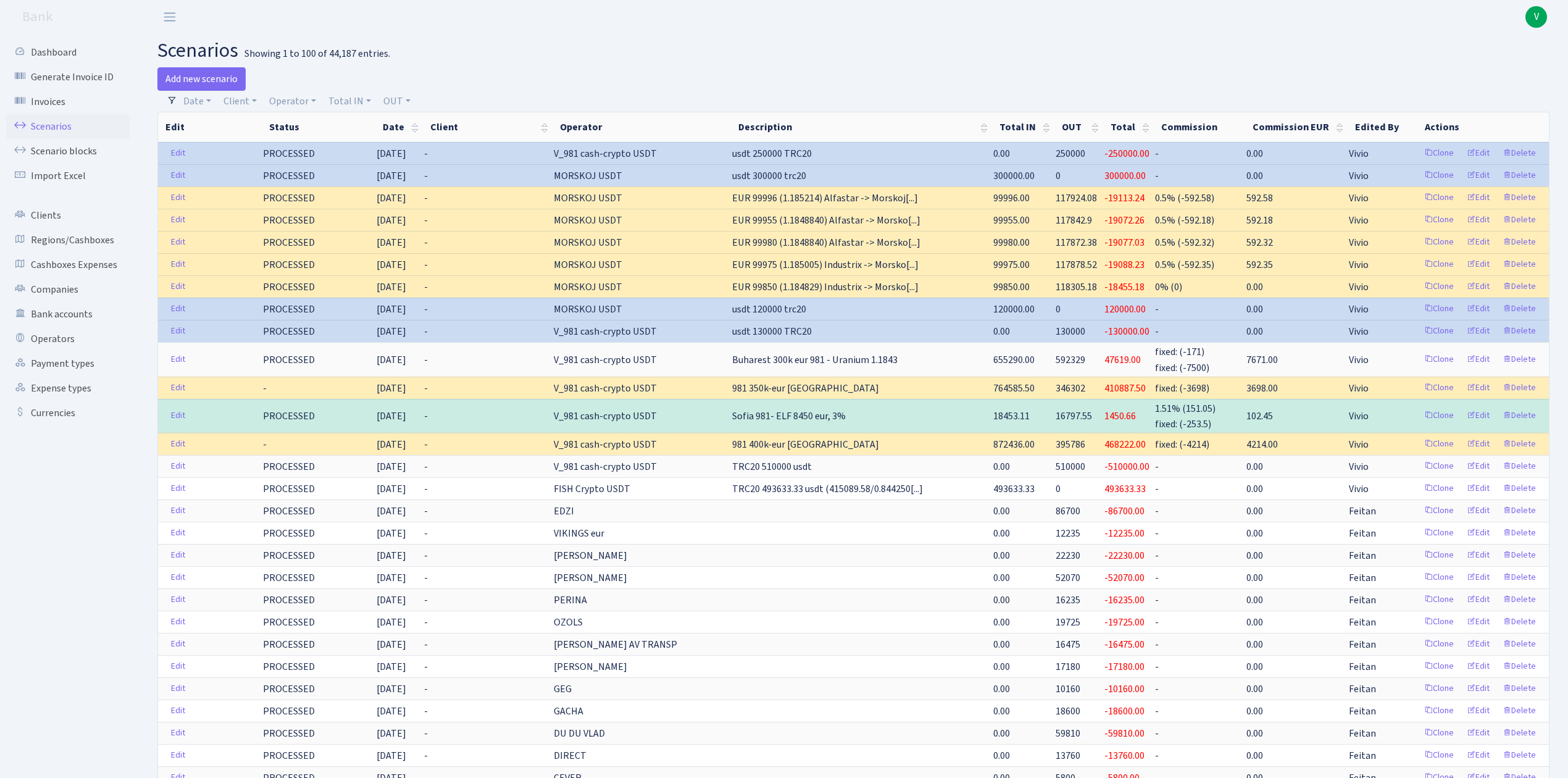
click at [1539, 13] on span "V" at bounding box center [1536, 17] width 22 height 22
click at [1483, 68] on link "Logout" at bounding box center [1497, 71] width 111 height 19
